Goal: Check status: Check status

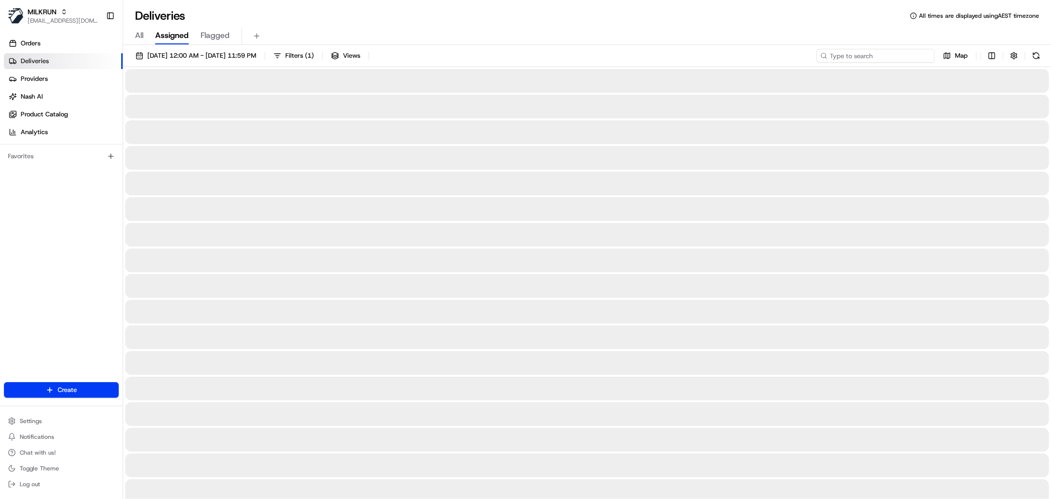
click at [899, 60] on input at bounding box center [875, 56] width 118 height 14
paste input "676fde40-8b24-46ef-aaf1-94b20475aae6"
type input "676fde40-8b24-46ef-aaf1-94b20475aae6"
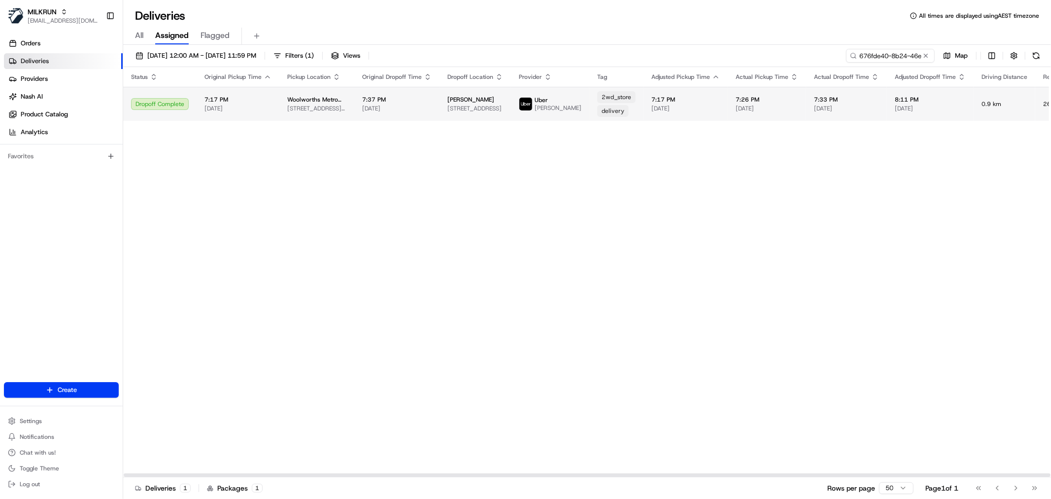
click at [394, 102] on span "7:37 PM" at bounding box center [396, 100] width 69 height 8
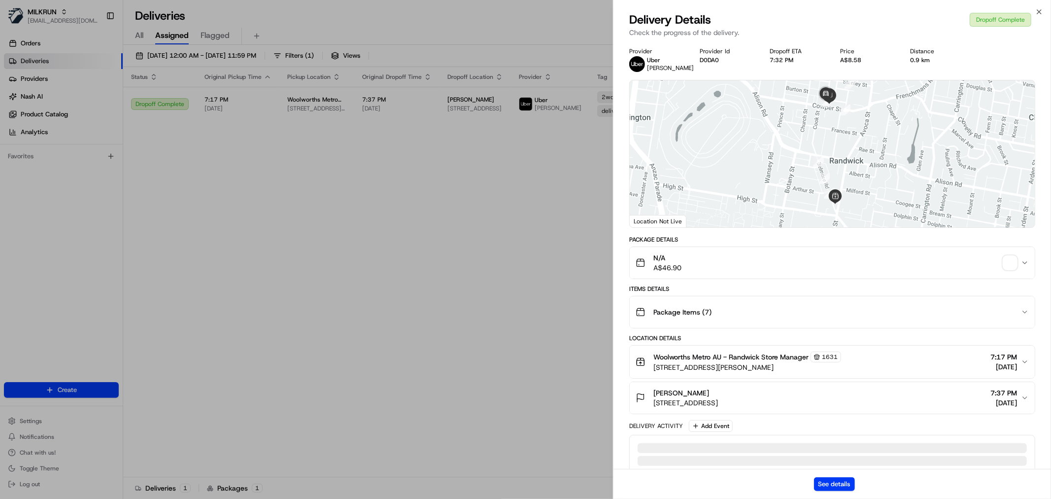
click at [839, 474] on div "See details" at bounding box center [831, 483] width 437 height 30
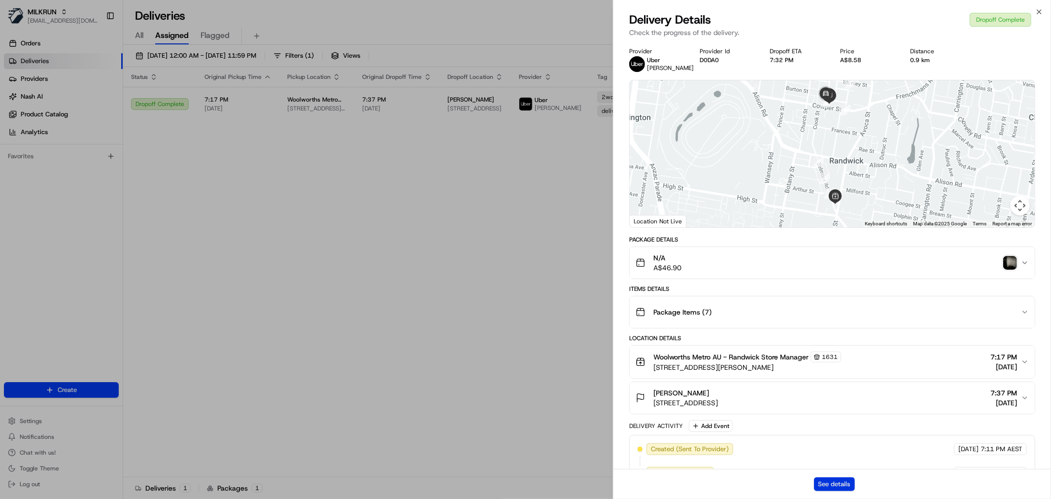
click at [835, 481] on button "See details" at bounding box center [834, 484] width 41 height 14
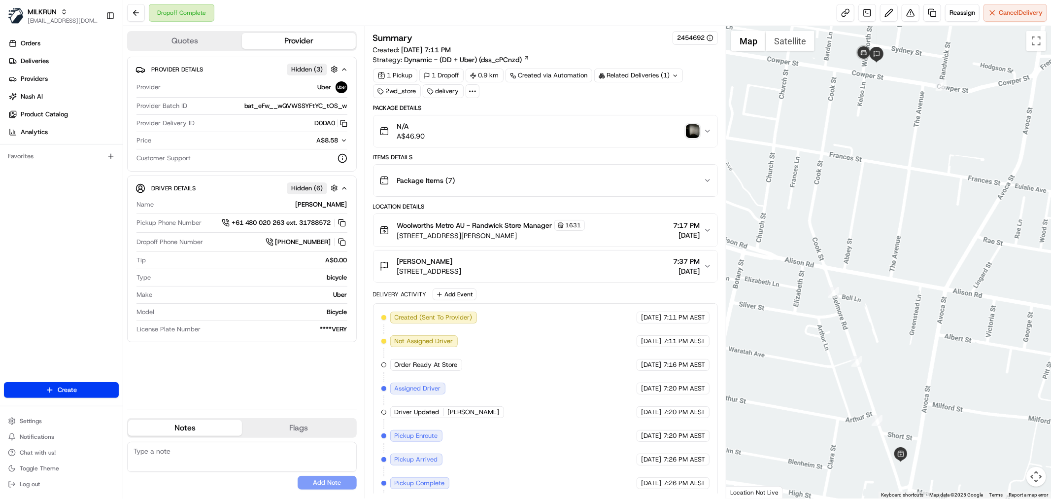
click at [471, 91] on icon at bounding box center [472, 91] width 9 height 9
